Goal: Task Accomplishment & Management: Manage account settings

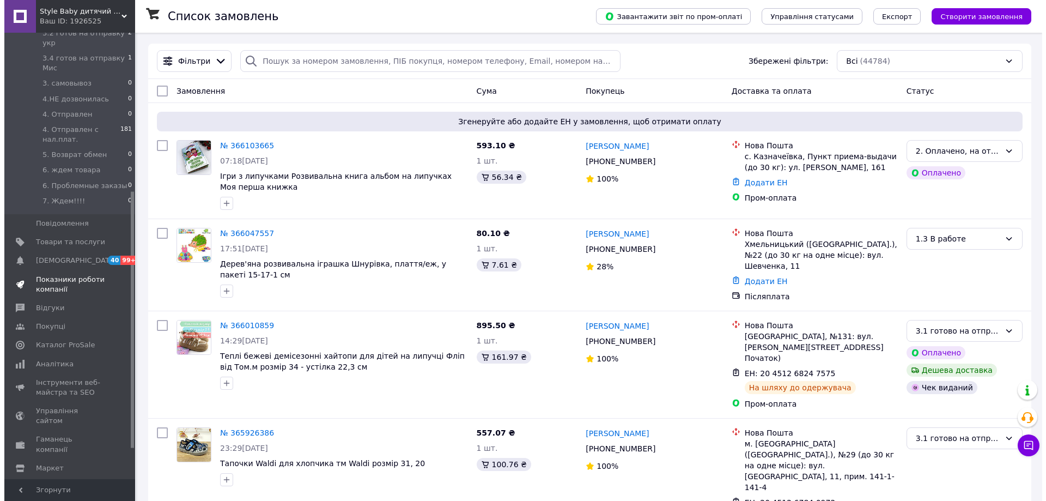
scroll to position [327, 0]
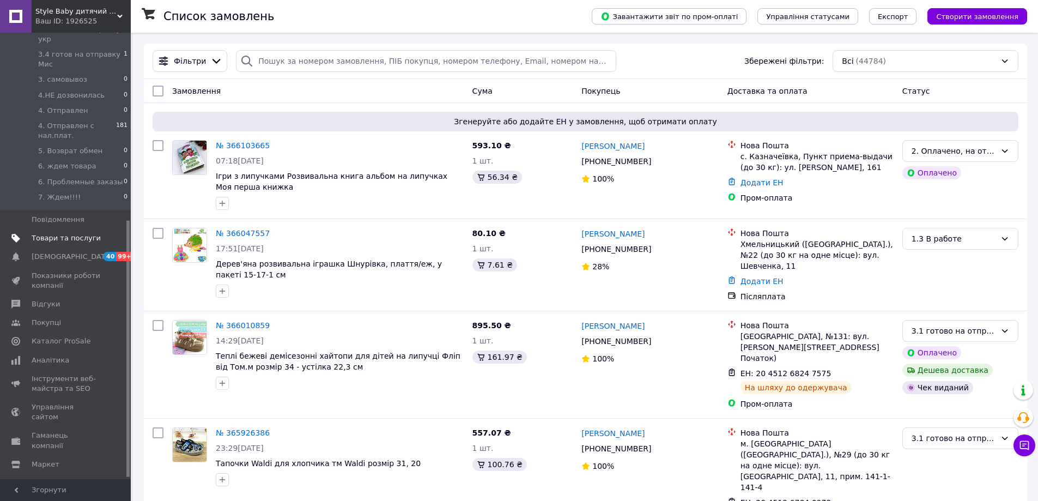
click at [59, 233] on span "Товари та послуги" at bounding box center [66, 238] width 69 height 10
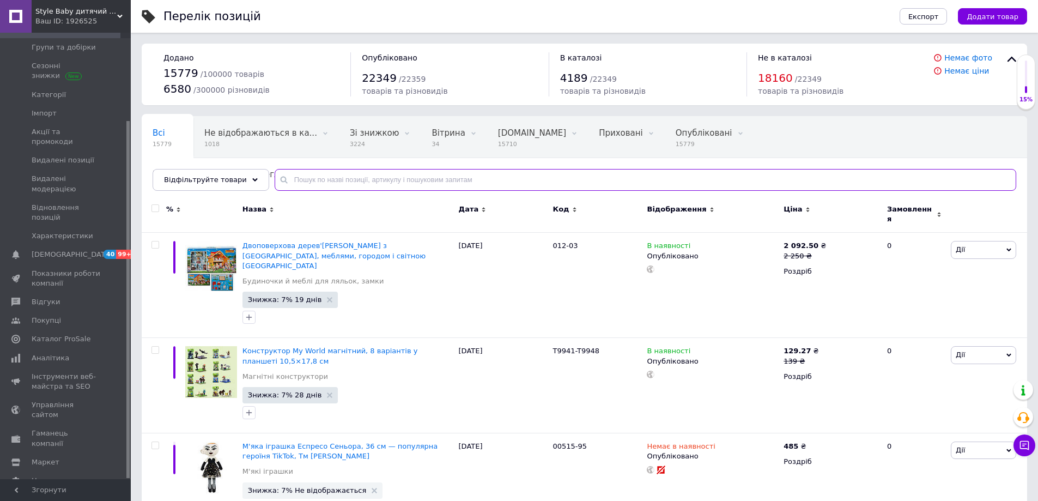
click at [326, 180] on input "text" at bounding box center [645, 180] width 741 height 22
paste input "11357C"
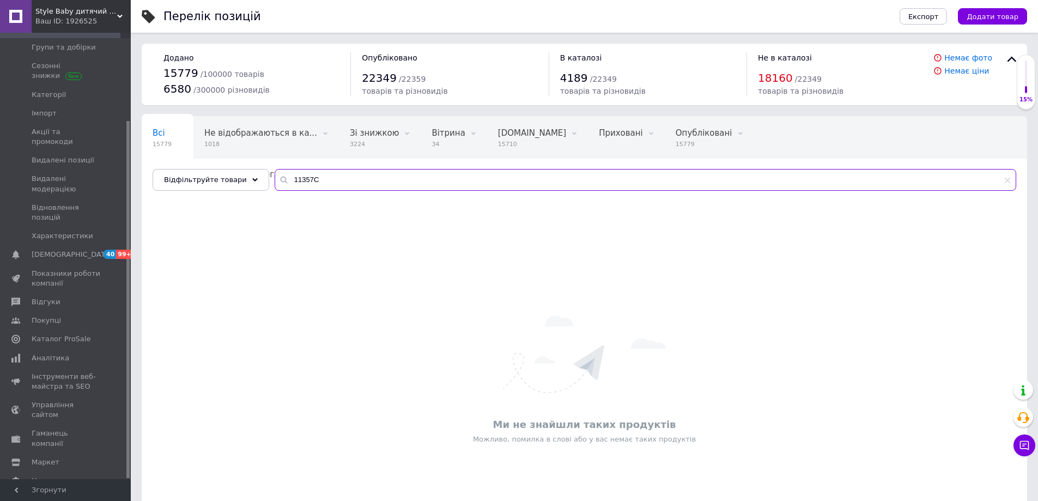
drag, startPoint x: 334, startPoint y: 169, endPoint x: 171, endPoint y: 151, distance: 164.3
click at [171, 151] on div "Всі 15779 Не відображаються в ка... 1018 Видалити Редагувати Зі знижкою 3224 Ви…" at bounding box center [584, 153] width 885 height 75
type input "ботинки"
